Goal: Task Accomplishment & Management: Manage account settings

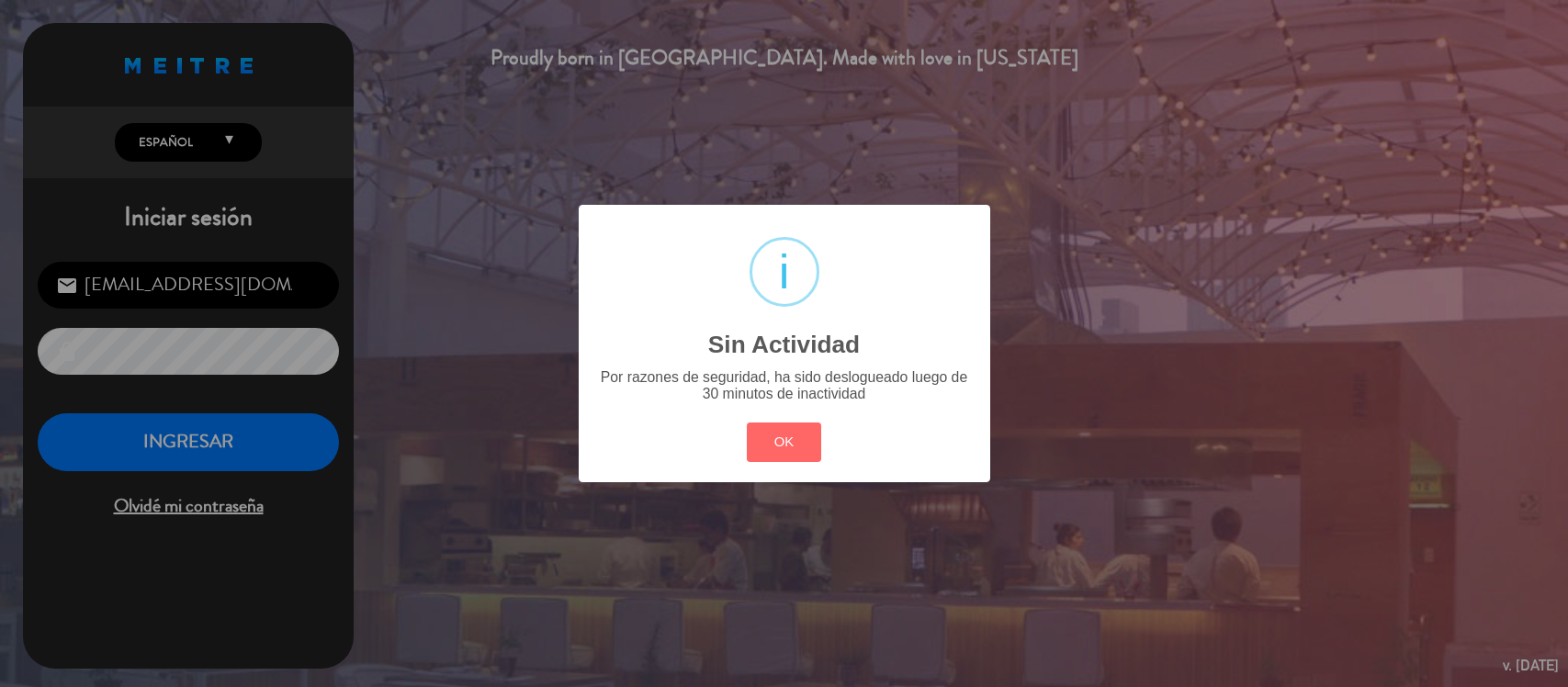
click at [802, 448] on button "OK" at bounding box center [784, 442] width 75 height 39
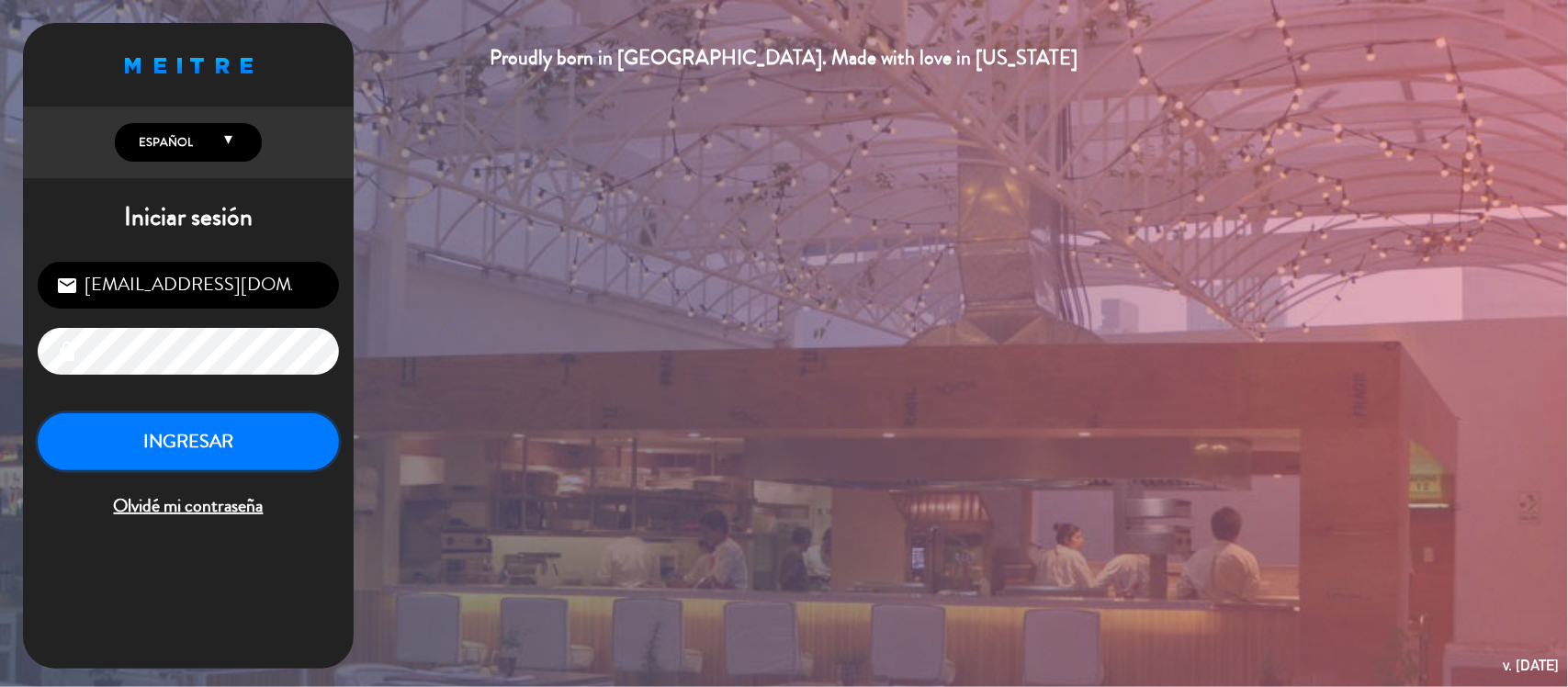
click at [260, 439] on button "INGRESAR" at bounding box center [188, 442] width 301 height 57
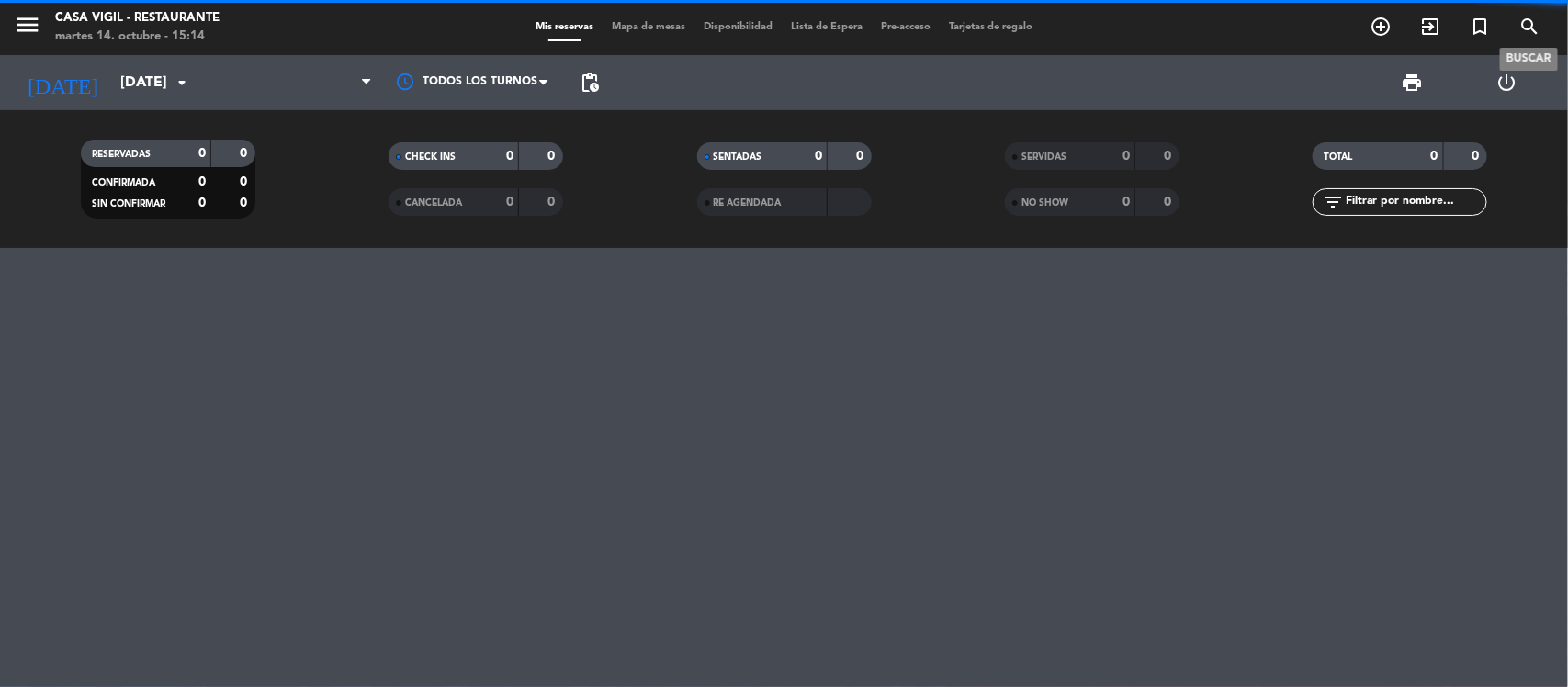
click at [1535, 19] on icon "search" at bounding box center [1529, 26] width 22 height 22
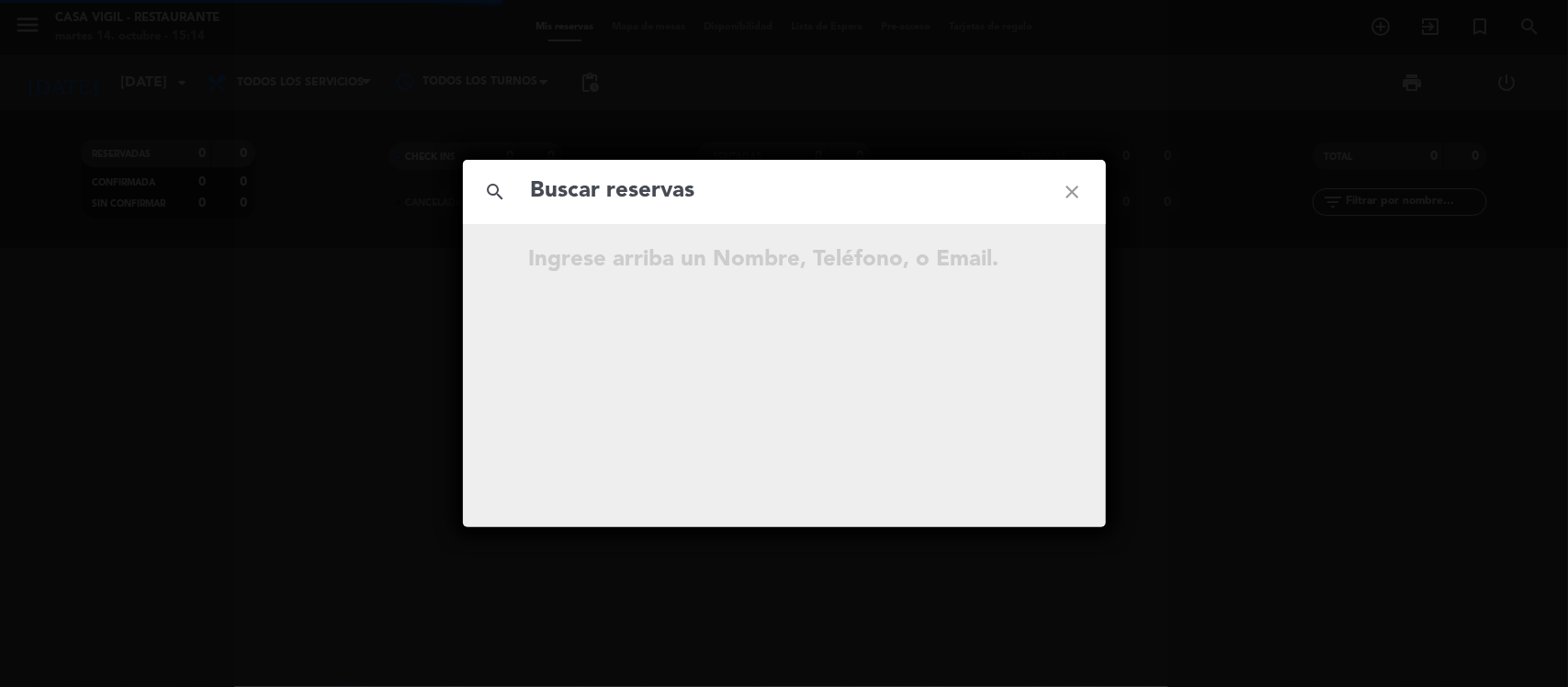
click at [804, 193] on input "text" at bounding box center [784, 191] width 511 height 37
click at [804, 195] on input "text" at bounding box center [784, 191] width 511 height 37
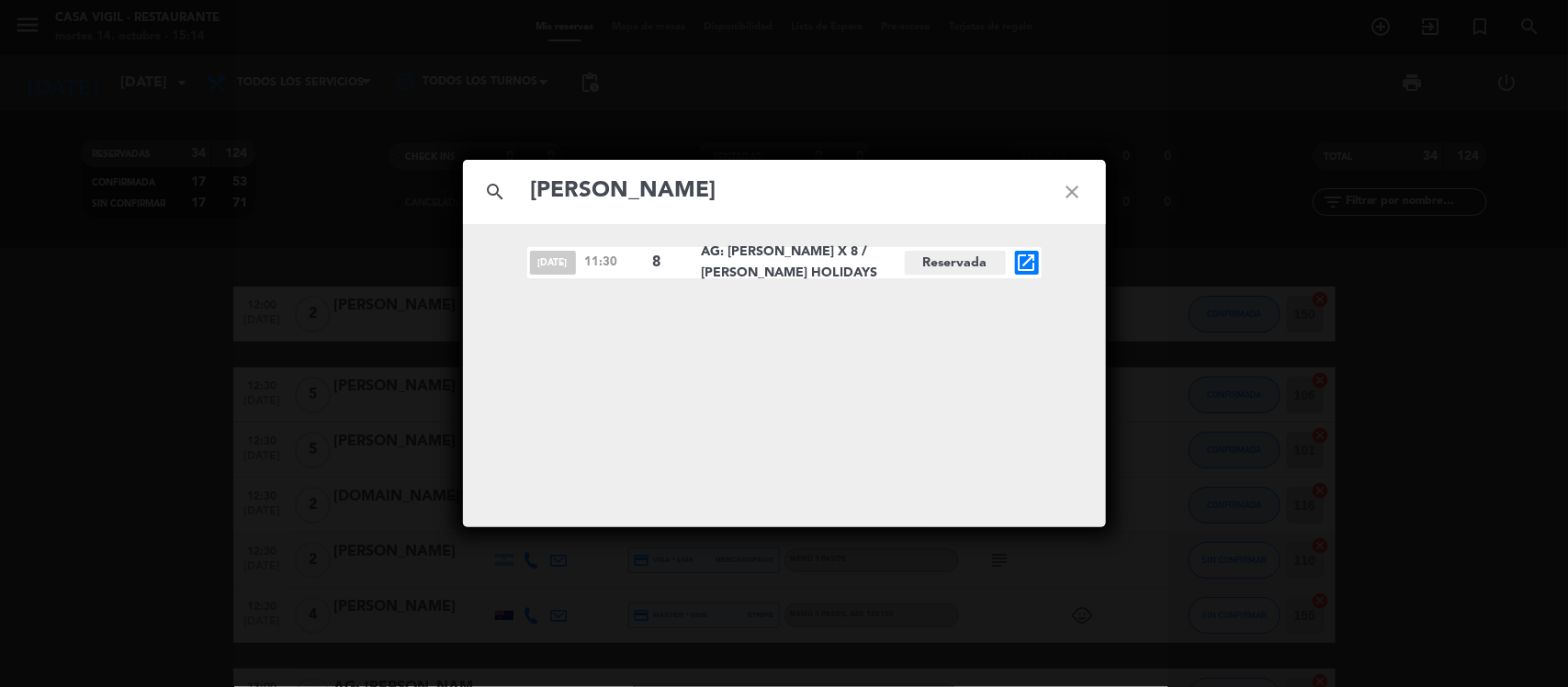
type input "[PERSON_NAME]"
click at [1025, 267] on icon "open_in_new" at bounding box center [1027, 262] width 22 height 22
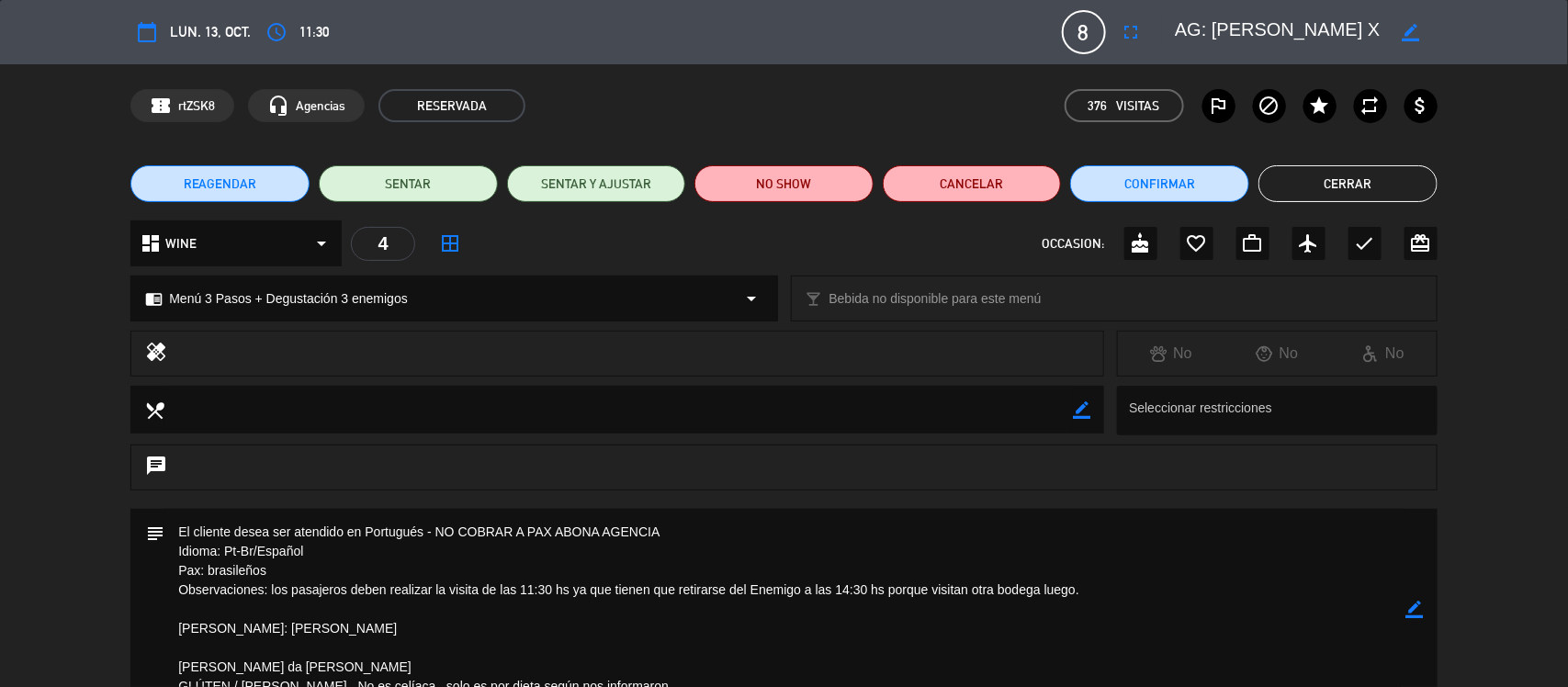
click at [1320, 173] on button "Cerrar" at bounding box center [1347, 184] width 179 height 36
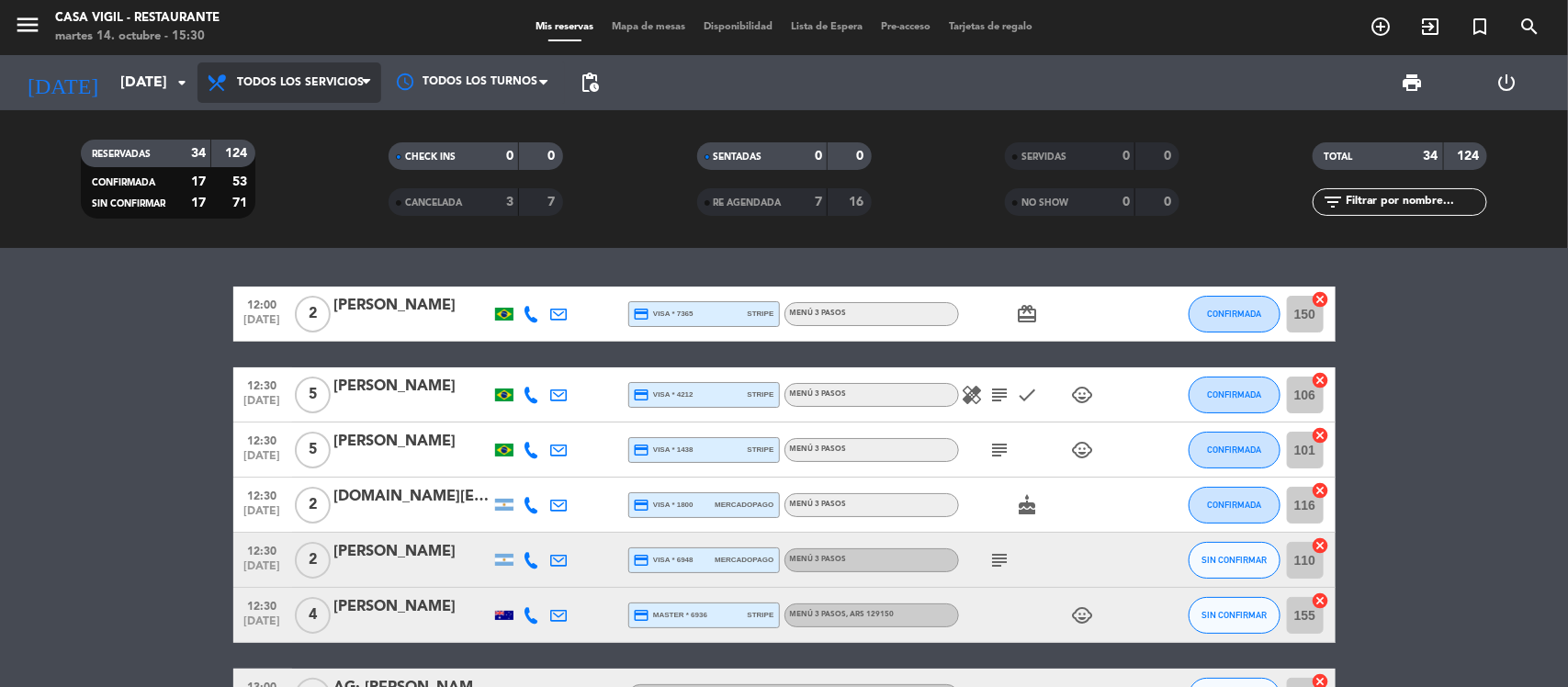
click at [264, 78] on span "Todos los servicios" at bounding box center [300, 82] width 126 height 12
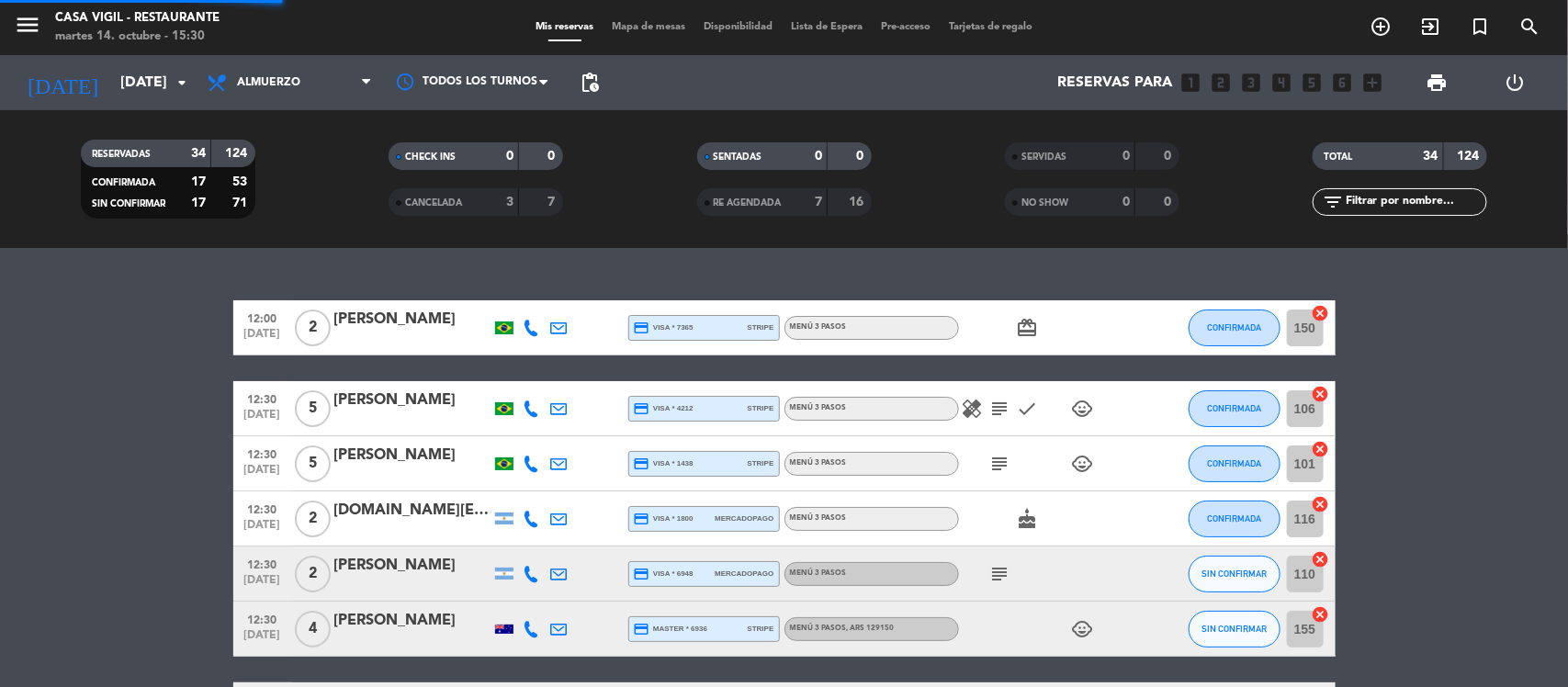
click at [274, 151] on div "menu Casa [PERSON_NAME] - Restaurante [DATE] 14. octubre - 15:30 Mis reservas M…" at bounding box center [784, 123] width 1568 height 248
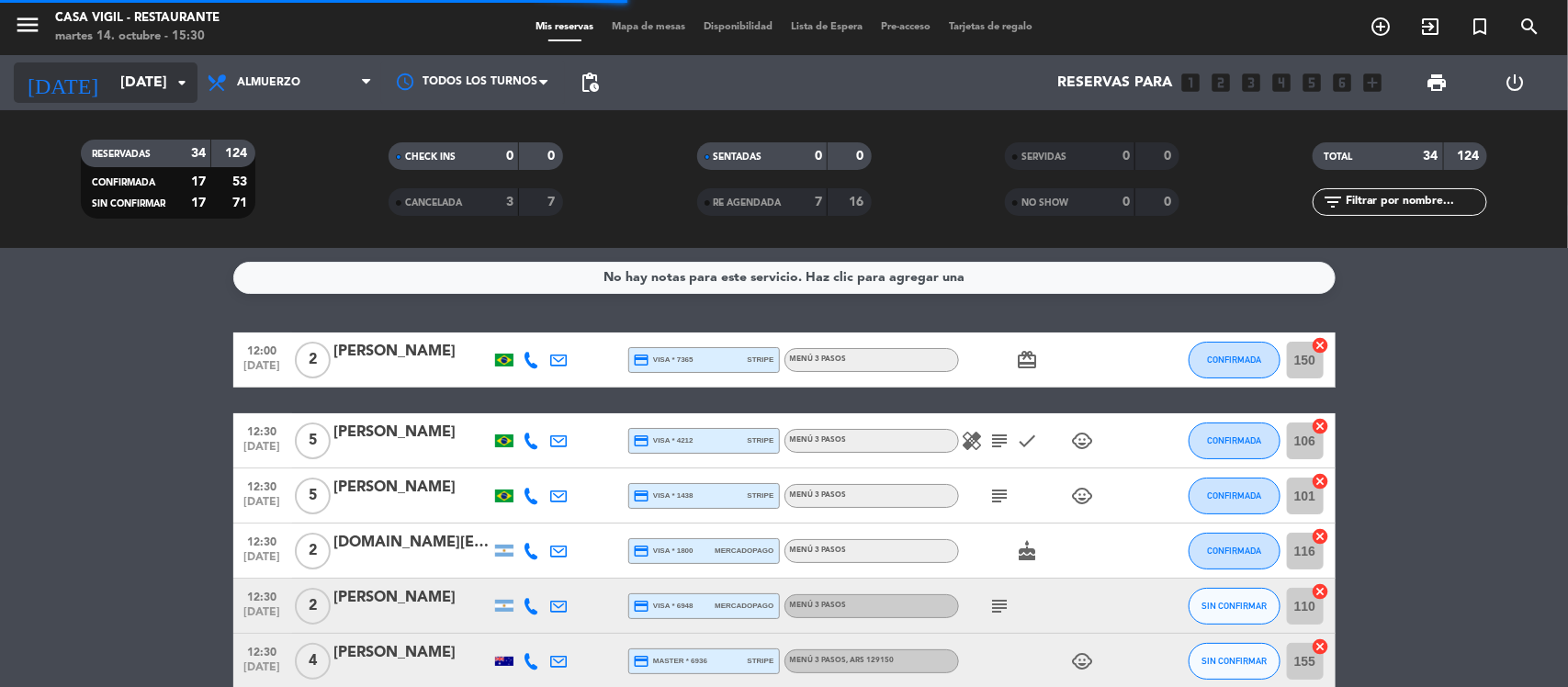
click at [177, 79] on icon "arrow_drop_down" at bounding box center [182, 82] width 22 height 22
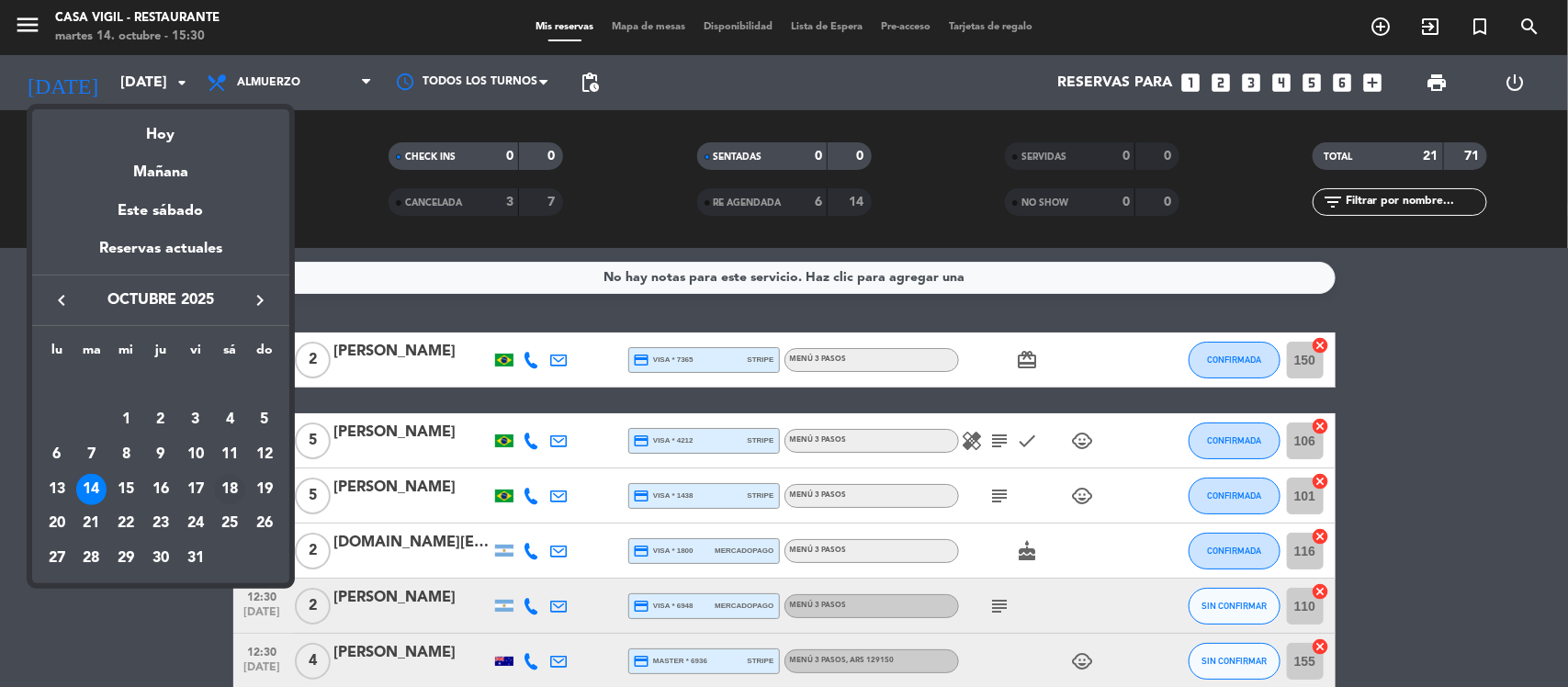
click at [226, 485] on div "18" at bounding box center [230, 489] width 32 height 32
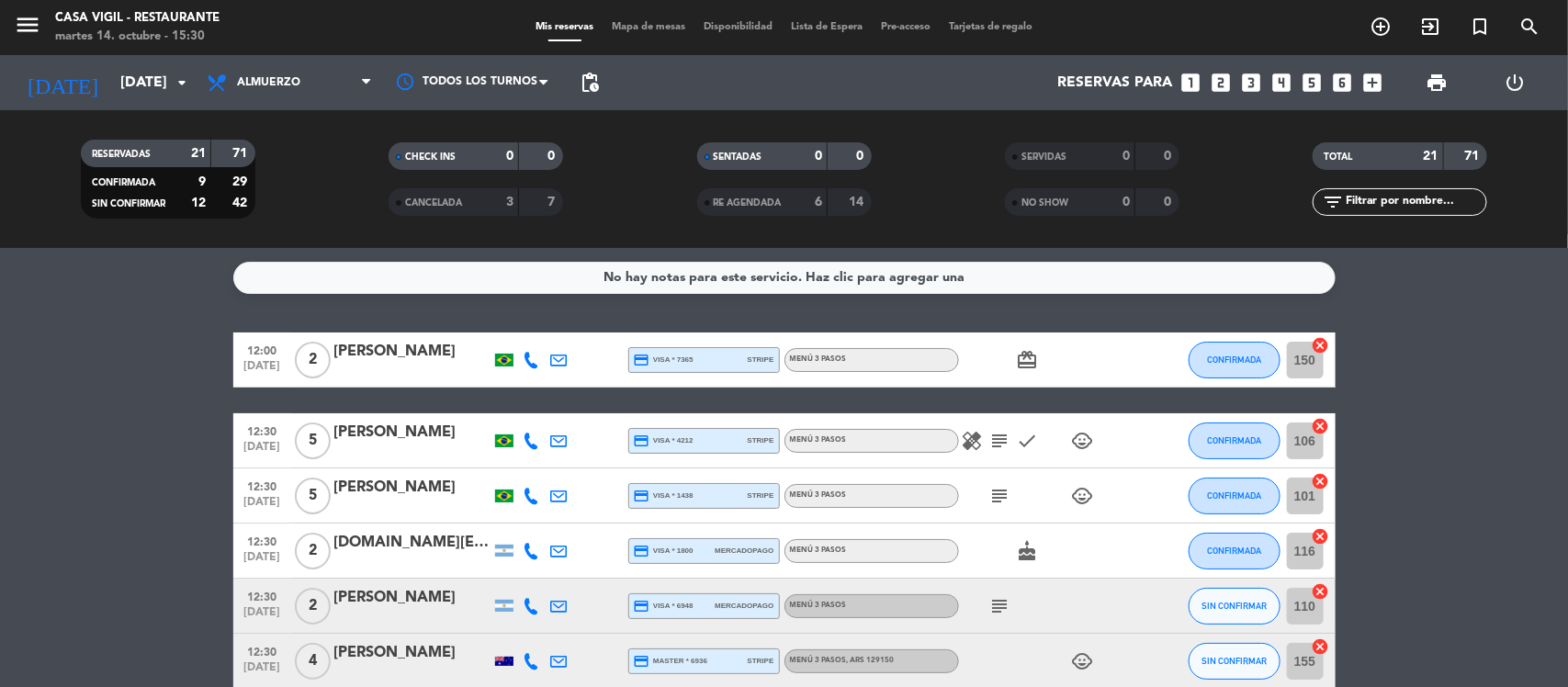
type input "[DATE]"
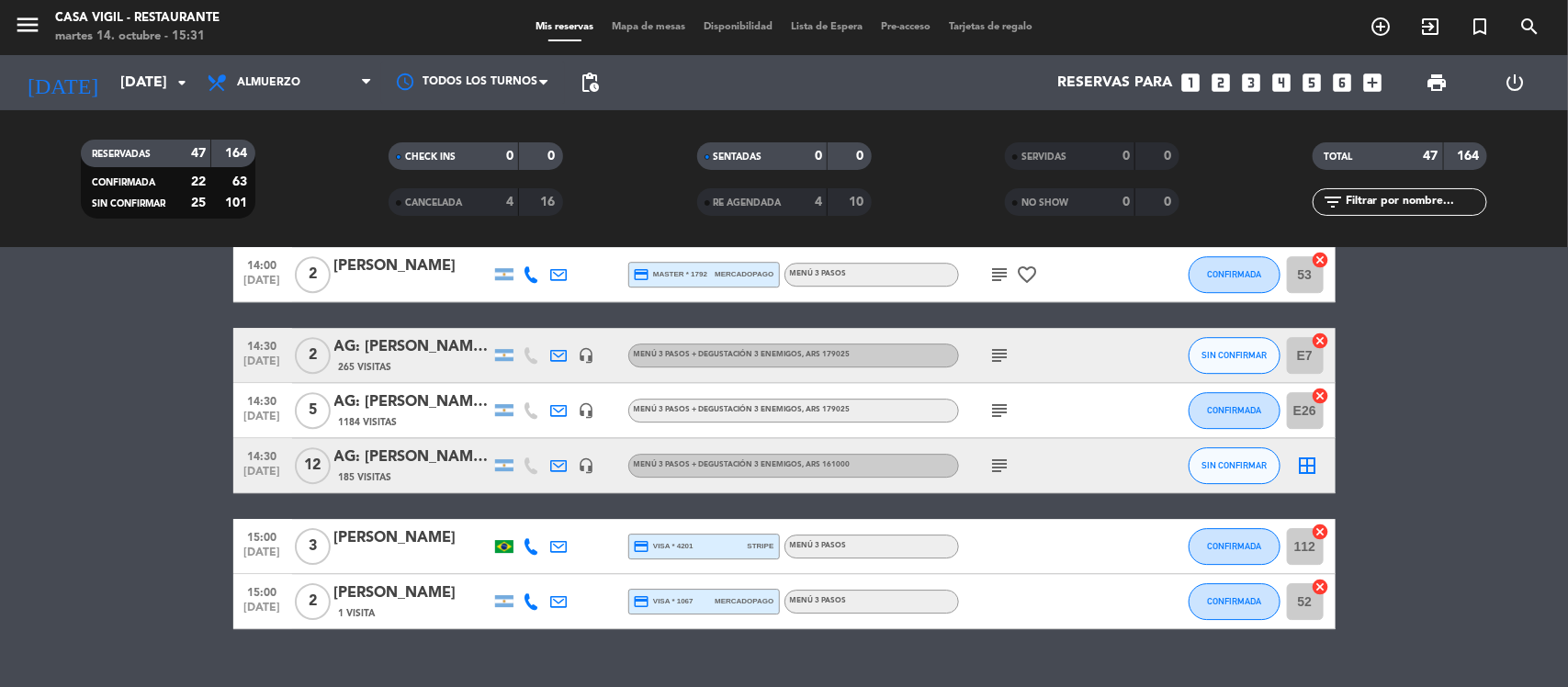
scroll to position [2506, 0]
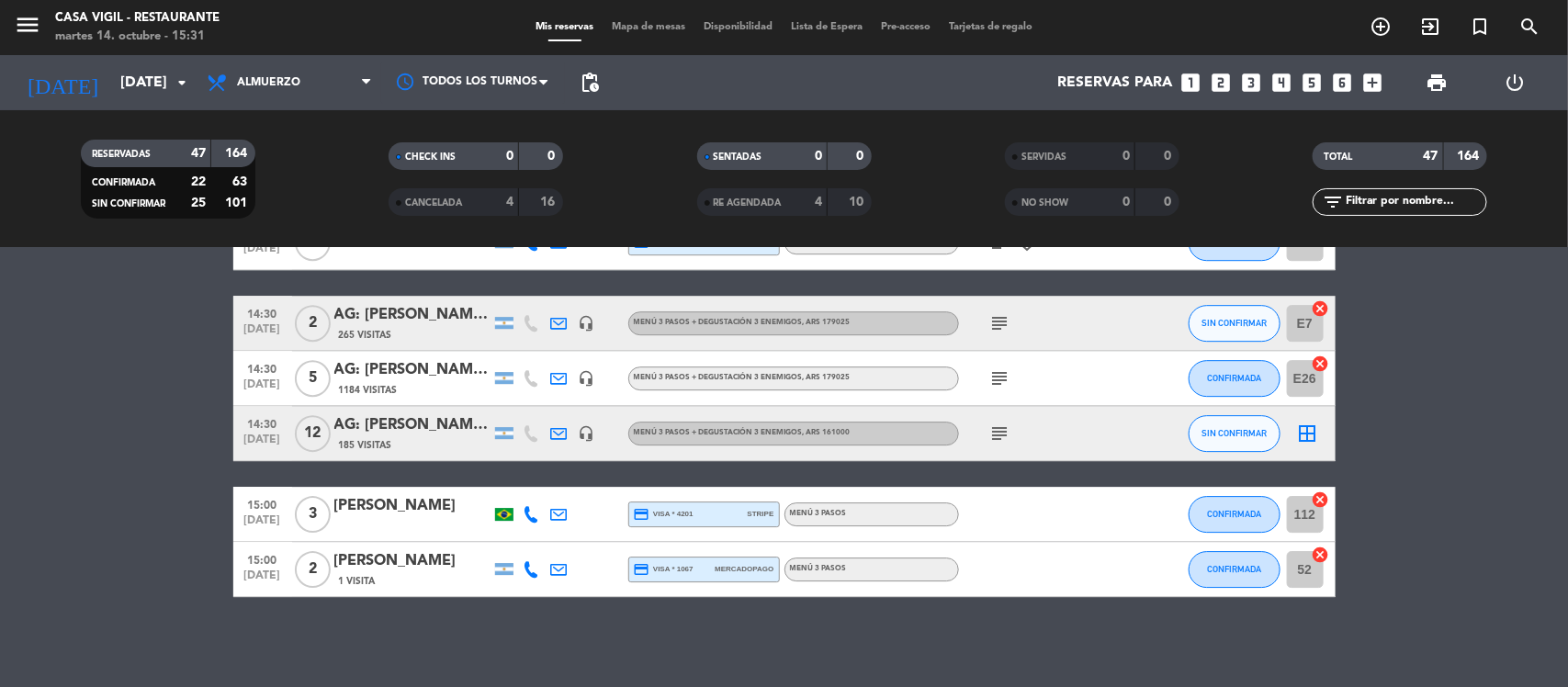
click at [409, 418] on div "AG: [PERSON_NAME] X12 / SUNTRIP" at bounding box center [411, 425] width 156 height 24
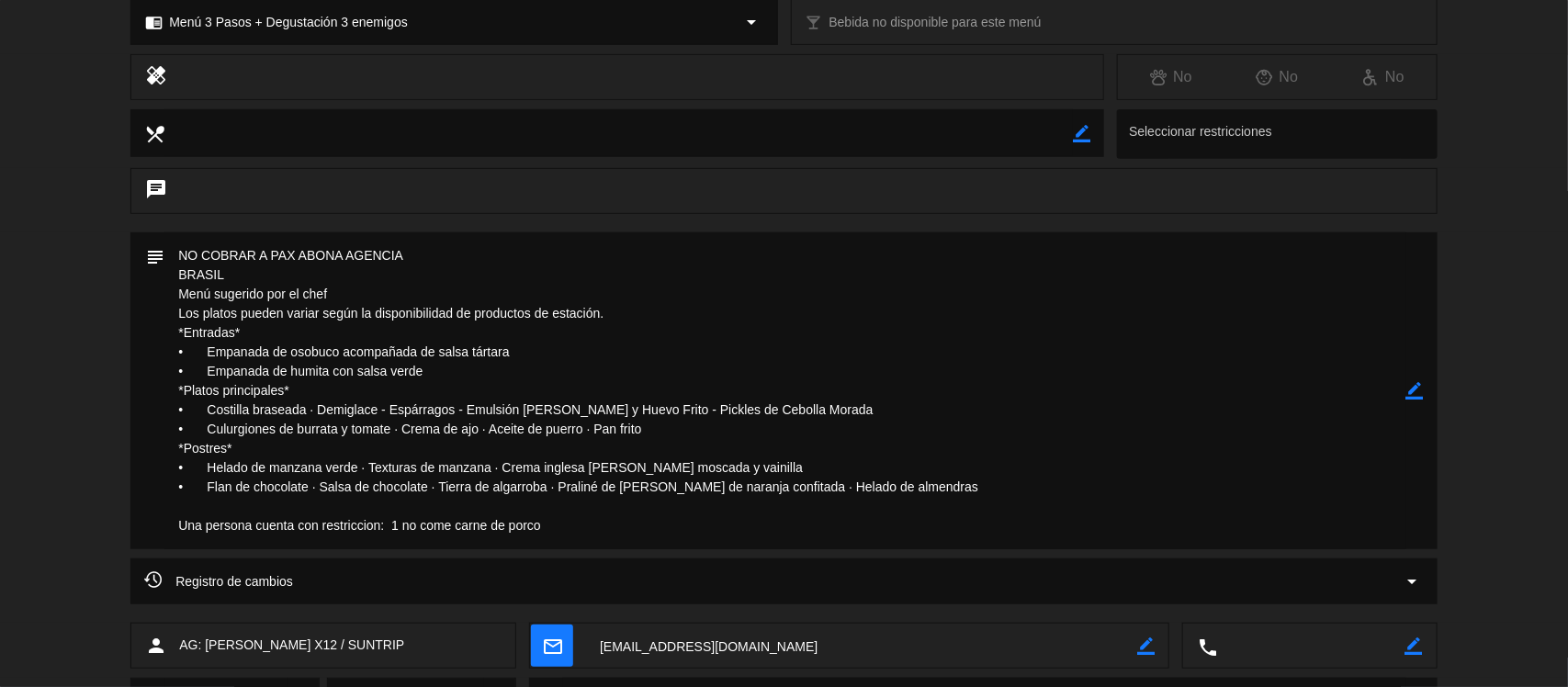
scroll to position [0, 0]
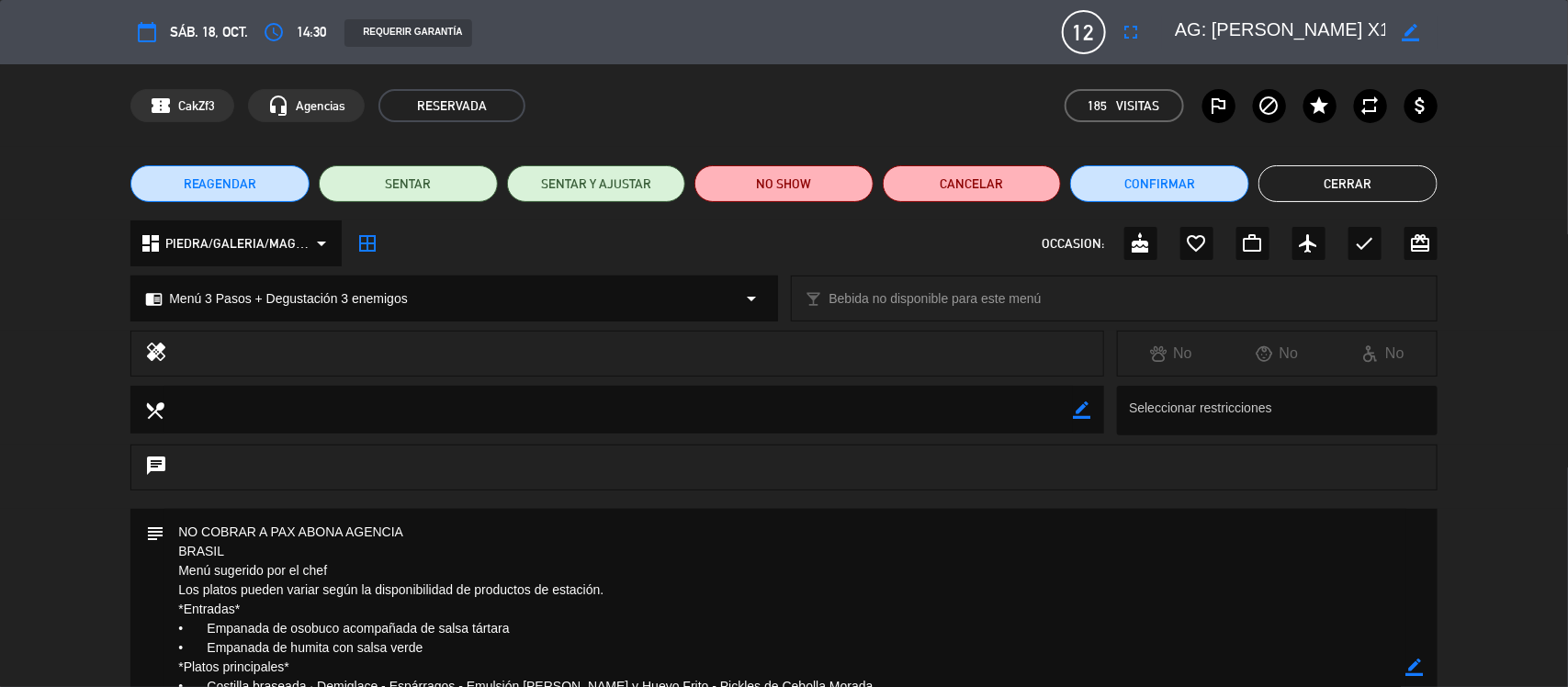
click at [1361, 202] on div "REAGENDAR SENTAR SENTAR Y AJUSTAR NO SHOW Cancelar Confirmar Cerrar" at bounding box center [784, 184] width 1568 height 74
drag, startPoint x: 1376, startPoint y: 188, endPoint x: 1370, endPoint y: 171, distance: 18.0
click at [1376, 187] on button "Cerrar" at bounding box center [1347, 184] width 179 height 36
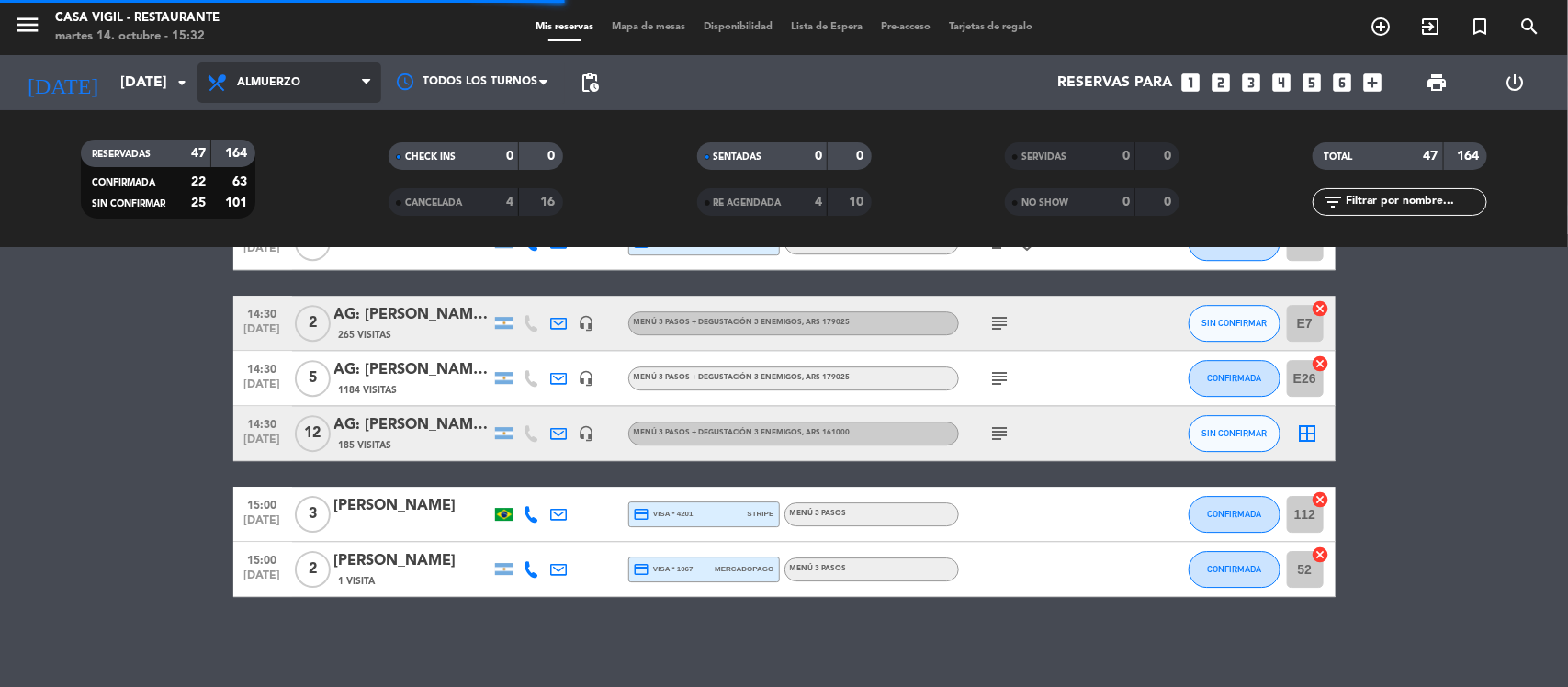
click at [258, 80] on span "Almuerzo" at bounding box center [269, 82] width 63 height 12
click at [267, 200] on div "menu Casa [PERSON_NAME] - Restaurante [DATE] 14. octubre - 15:32 Mis reservas M…" at bounding box center [784, 123] width 1568 height 248
